Goal: Information Seeking & Learning: Learn about a topic

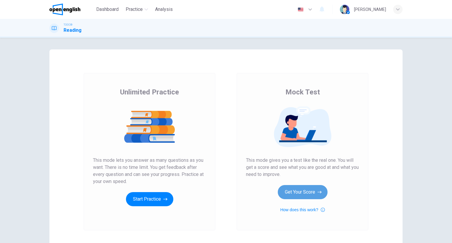
click at [315, 196] on button "Get Your Score" at bounding box center [303, 192] width 50 height 14
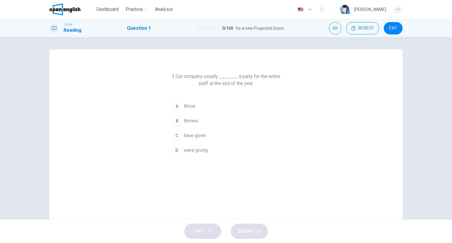
click at [190, 137] on span "have given" at bounding box center [195, 135] width 22 height 7
click at [257, 231] on icon "button" at bounding box center [259, 231] width 4 height 4
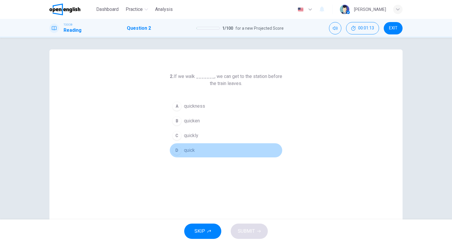
click at [186, 152] on span "quick" at bounding box center [189, 150] width 11 height 7
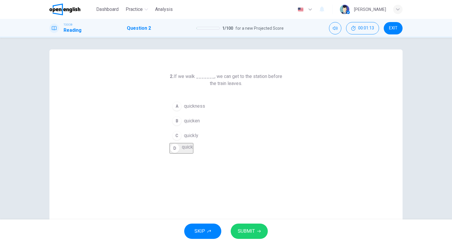
click at [255, 227] on button "SUBMIT" at bounding box center [249, 231] width 37 height 15
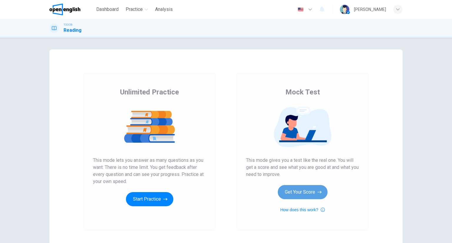
click at [292, 189] on button "Get Your Score" at bounding box center [303, 192] width 50 height 14
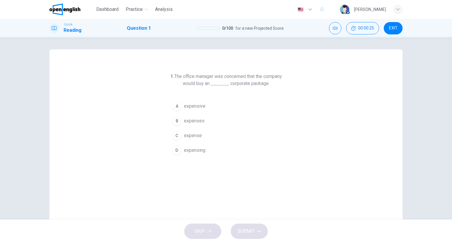
click at [194, 98] on div "1. The office manager was concerned that the company would buy an _______ corpo…" at bounding box center [225, 115] width 113 height 85
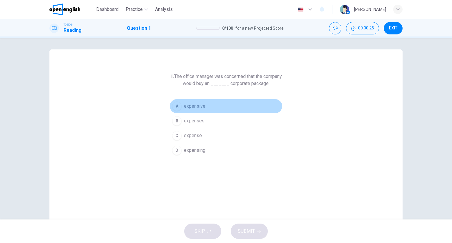
drag, startPoint x: 194, startPoint y: 107, endPoint x: 208, endPoint y: 123, distance: 21.3
click at [192, 106] on span "expensive" at bounding box center [194, 106] width 21 height 7
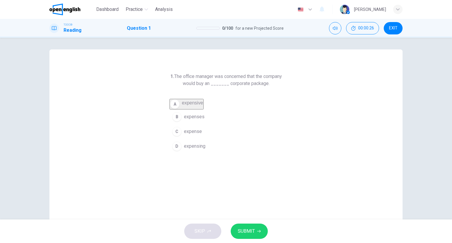
click at [252, 226] on button "SUBMIT" at bounding box center [249, 231] width 37 height 15
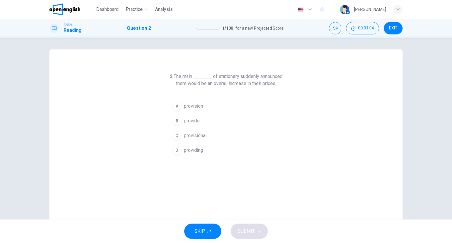
click at [195, 121] on span "provider" at bounding box center [192, 120] width 17 height 7
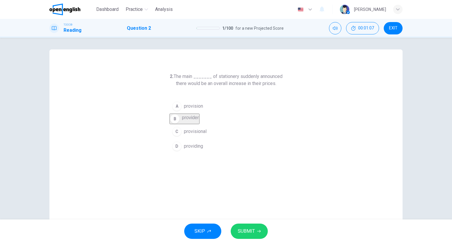
click at [245, 234] on button "SUBMIT" at bounding box center [249, 231] width 37 height 15
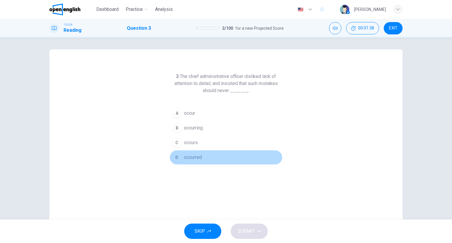
click at [198, 157] on span "occurred" at bounding box center [193, 157] width 18 height 7
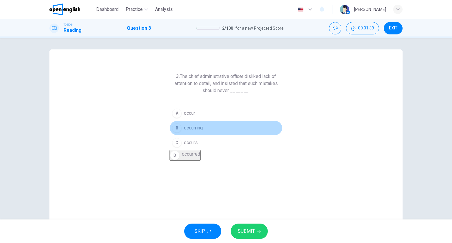
click at [202, 129] on button "B occurring" at bounding box center [225, 128] width 113 height 15
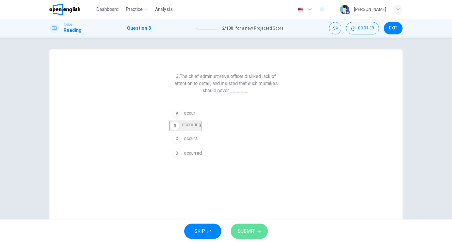
click at [258, 231] on icon "button" at bounding box center [259, 231] width 4 height 3
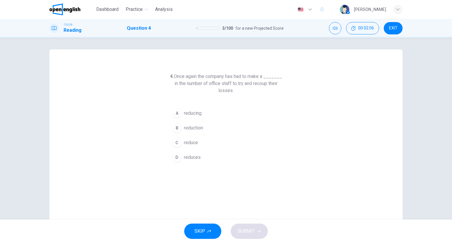
click at [200, 111] on span "reducing" at bounding box center [193, 113] width 18 height 7
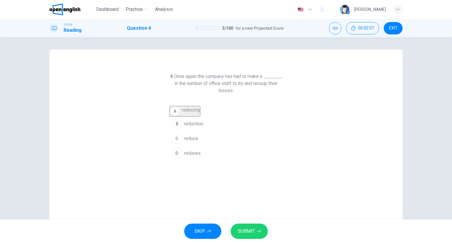
click at [203, 127] on button "B reduction" at bounding box center [225, 124] width 113 height 15
click at [202, 108] on button "A reducing" at bounding box center [225, 113] width 113 height 15
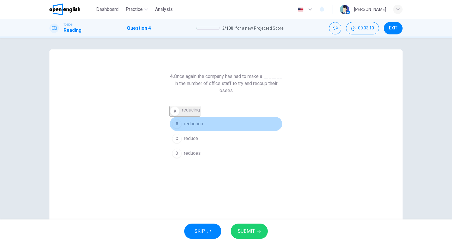
click at [204, 131] on button "B reduction" at bounding box center [225, 124] width 113 height 15
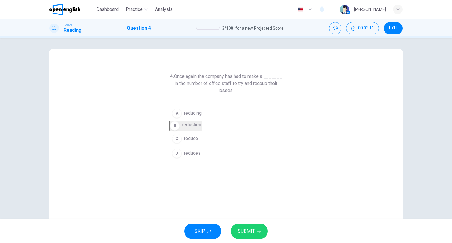
click at [250, 229] on span "SUBMIT" at bounding box center [246, 231] width 17 height 8
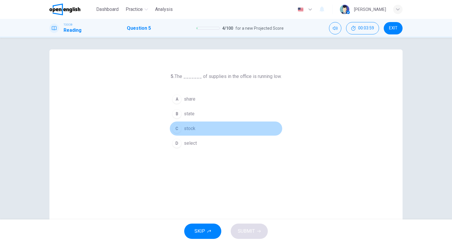
click at [194, 129] on button "C stock" at bounding box center [225, 128] width 113 height 15
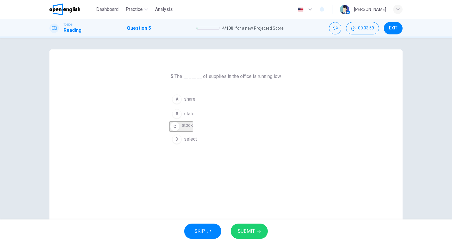
click at [250, 223] on div "SKIP SUBMIT" at bounding box center [226, 231] width 452 height 24
click at [255, 228] on button "SUBMIT" at bounding box center [249, 231] width 37 height 15
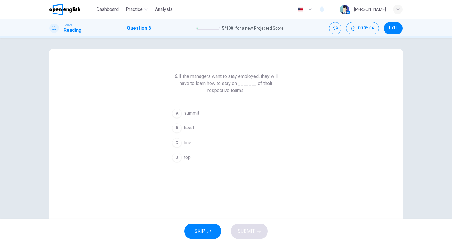
click at [198, 129] on button "B head" at bounding box center [225, 128] width 113 height 15
click at [260, 227] on button "SUBMIT" at bounding box center [249, 231] width 37 height 15
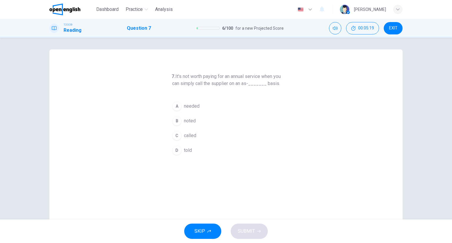
click at [400, 31] on button "EXIT" at bounding box center [393, 28] width 19 height 12
